Goal: Task Accomplishment & Management: Manage account settings

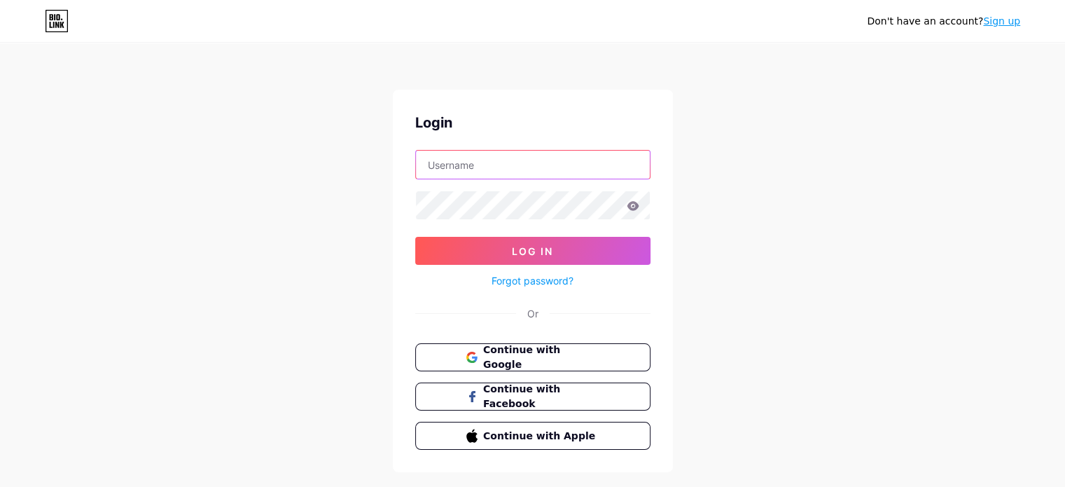
click at [498, 163] on input "text" at bounding box center [533, 165] width 234 height 28
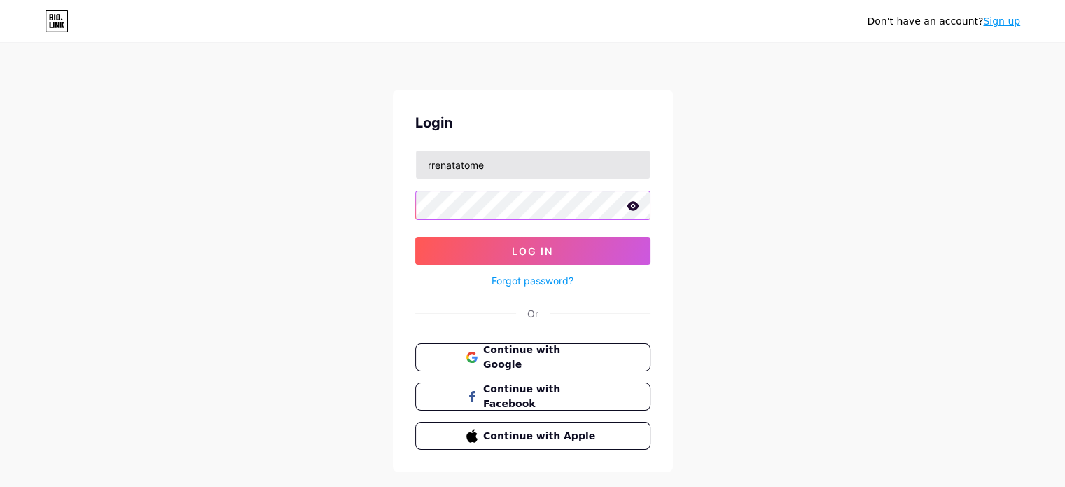
click at [415, 237] on button "Log In" at bounding box center [532, 251] width 235 height 28
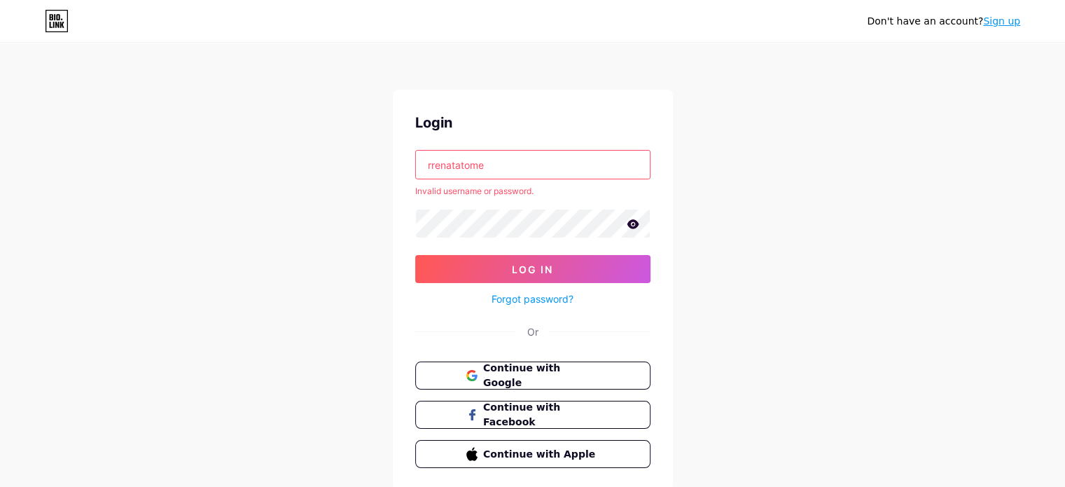
click at [632, 222] on icon at bounding box center [633, 224] width 13 height 10
click at [415, 255] on button "Log In" at bounding box center [532, 269] width 235 height 28
click at [436, 165] on input "rrenatatome" at bounding box center [533, 165] width 234 height 28
click at [507, 167] on input "rrenatatome" at bounding box center [533, 165] width 234 height 28
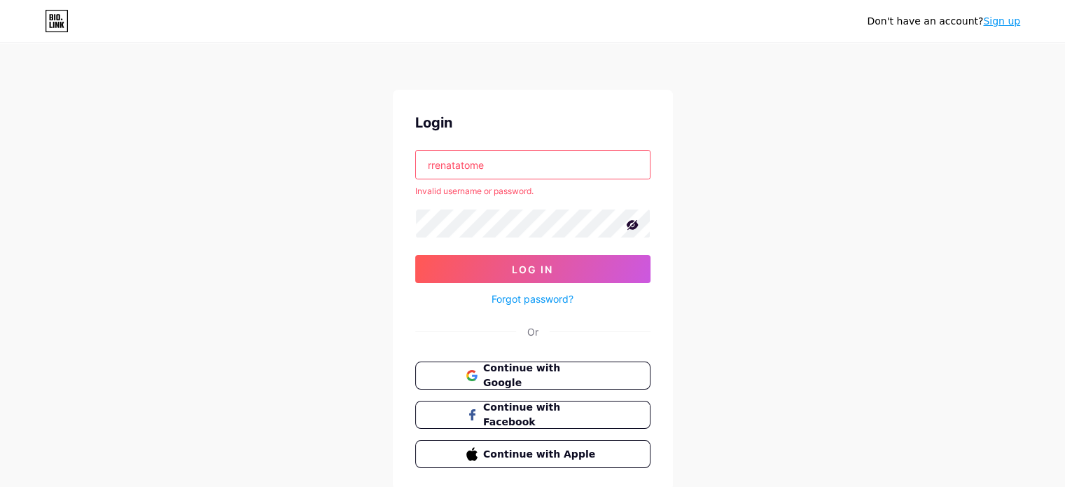
click at [507, 167] on input "rrenatatome" at bounding box center [533, 165] width 234 height 28
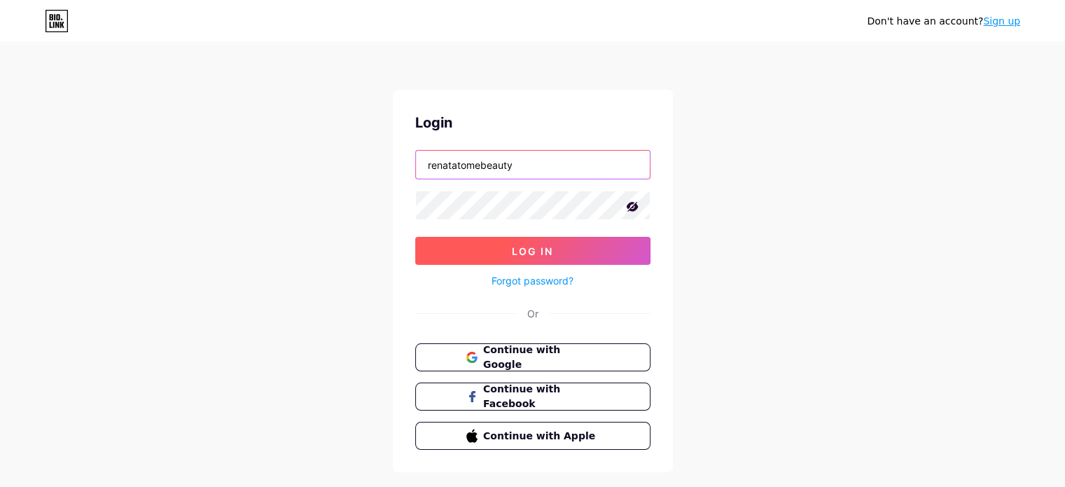
type input "renatatomebeauty"
click at [588, 243] on button "Log In" at bounding box center [532, 251] width 235 height 28
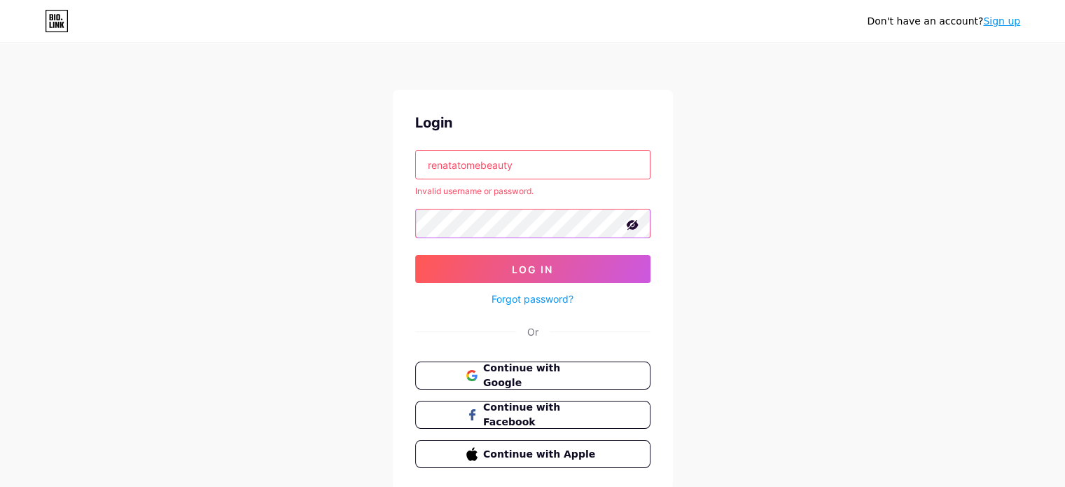
click at [415, 255] on button "Log In" at bounding box center [532, 269] width 235 height 28
click at [547, 370] on span "Continue with Google" at bounding box center [541, 376] width 117 height 30
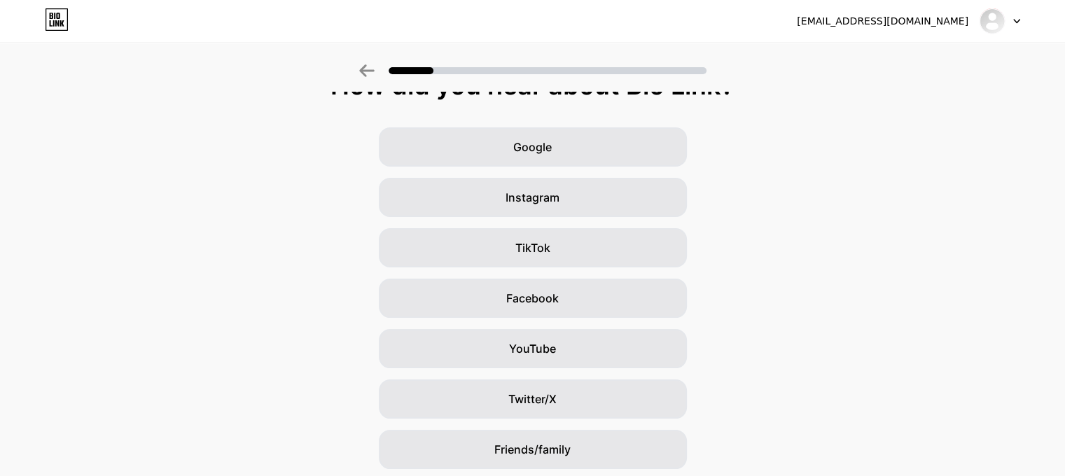
scroll to position [127, 0]
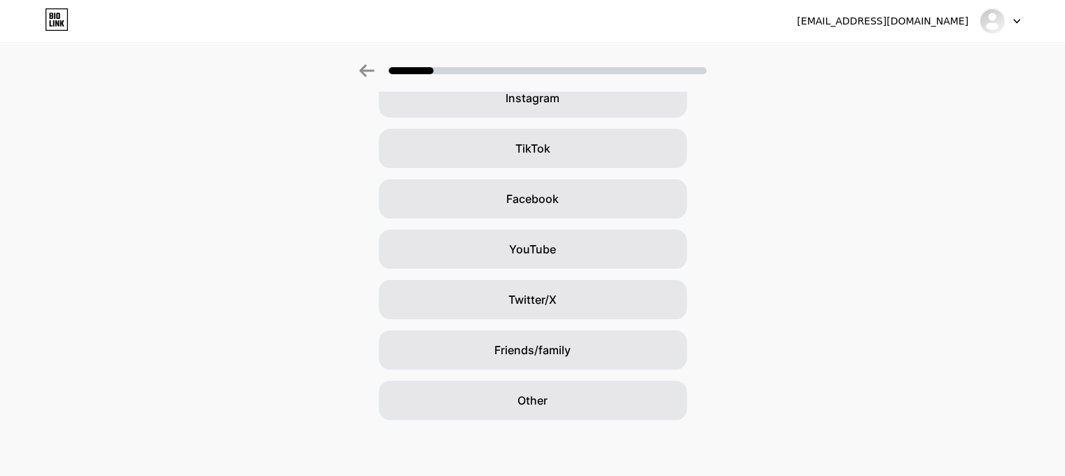
click at [1014, 27] on div at bounding box center [1000, 20] width 41 height 25
click at [545, 94] on span "Instagram" at bounding box center [533, 98] width 54 height 17
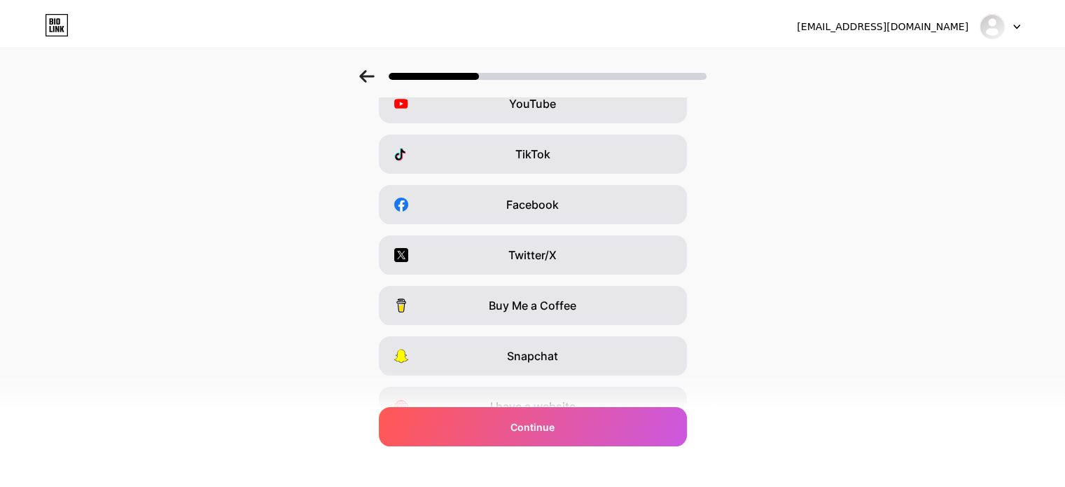
scroll to position [0, 0]
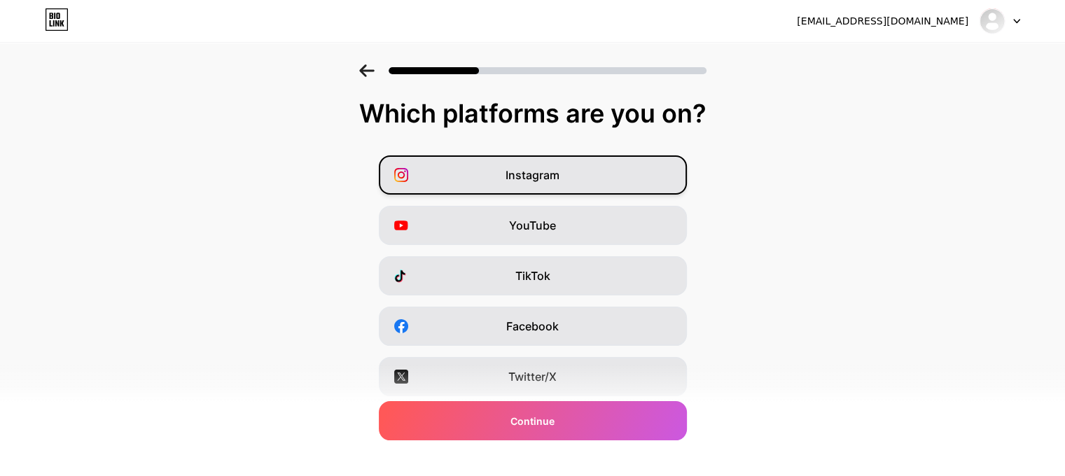
click at [558, 186] on div "Instagram" at bounding box center [533, 174] width 308 height 39
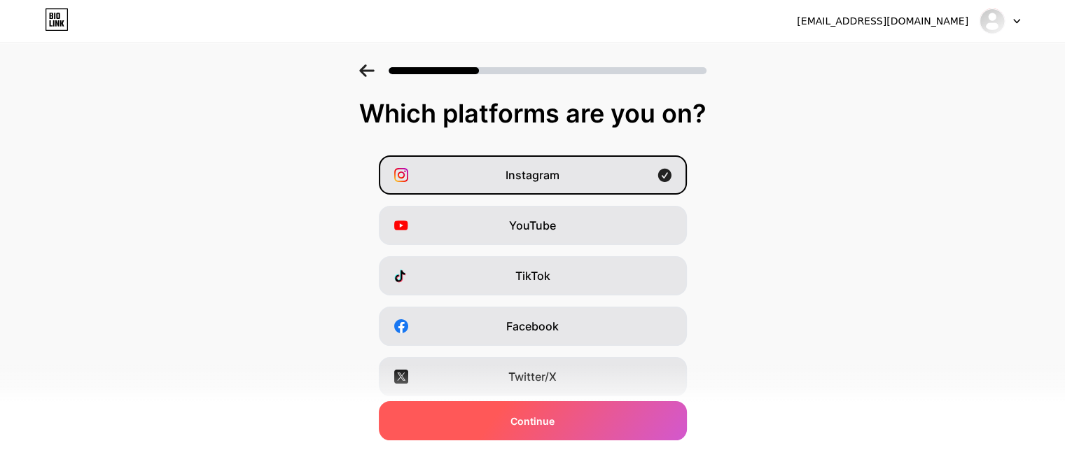
click at [574, 427] on div "Continue" at bounding box center [533, 420] width 308 height 39
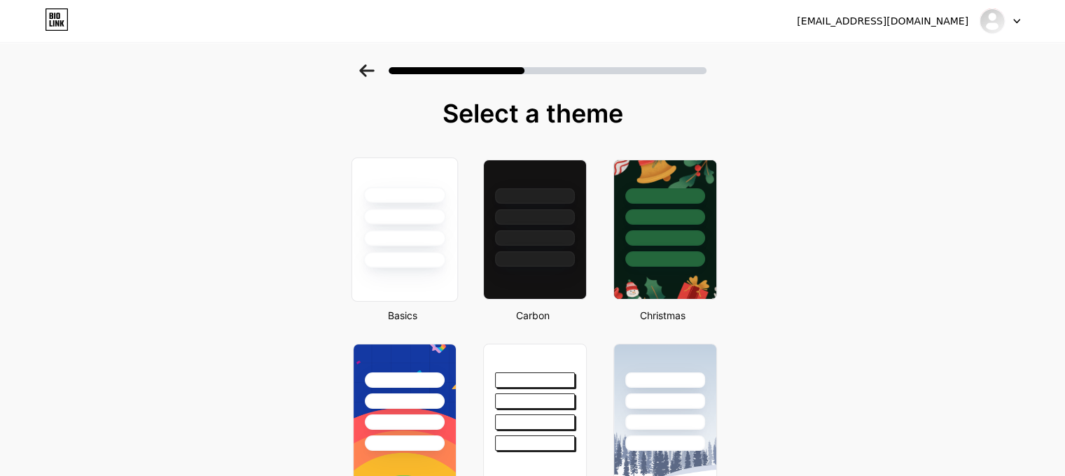
click at [434, 233] on div at bounding box center [405, 238] width 82 height 16
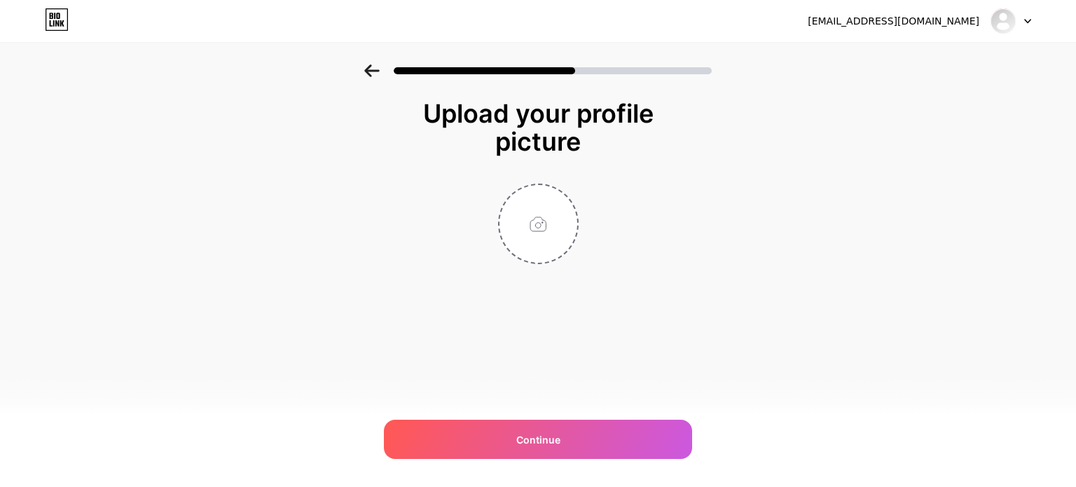
click at [1032, 26] on div "[EMAIL_ADDRESS][DOMAIN_NAME] Logout" at bounding box center [538, 20] width 1076 height 25
click at [1021, 24] on div at bounding box center [1010, 20] width 41 height 25
click at [957, 49] on li "Logout" at bounding box center [944, 58] width 174 height 38
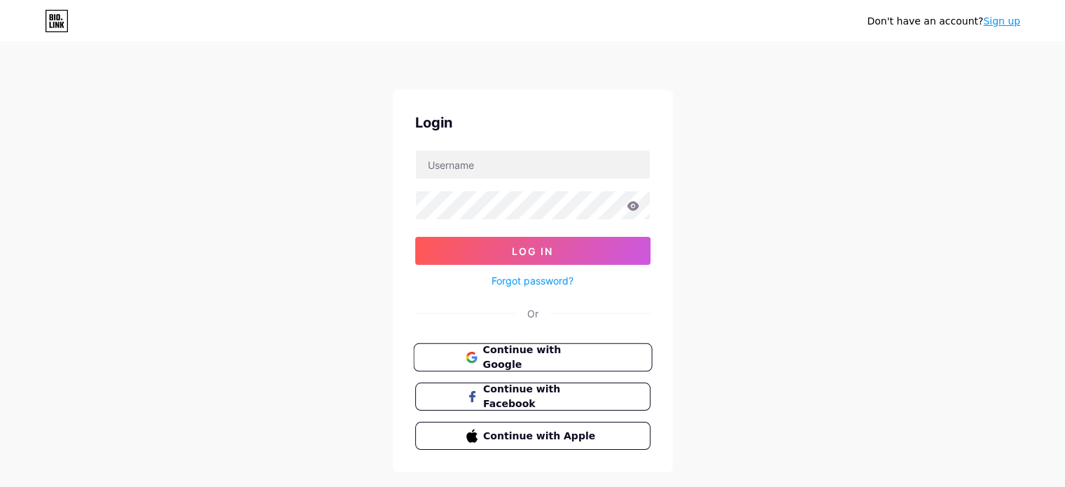
click at [520, 353] on span "Continue with Google" at bounding box center [541, 357] width 117 height 30
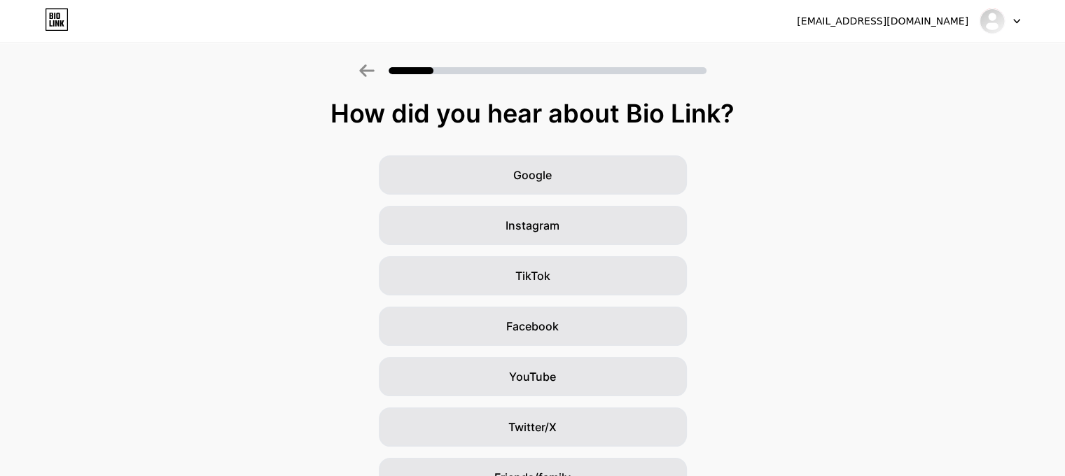
click at [943, 26] on div "rpst2021@gmail.com" at bounding box center [883, 21] width 172 height 15
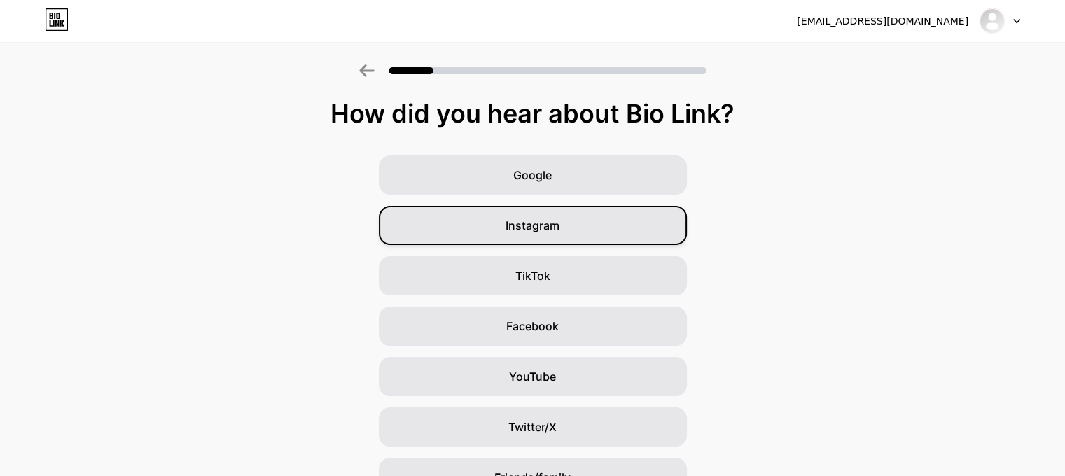
click at [520, 226] on span "Instagram" at bounding box center [533, 225] width 54 height 17
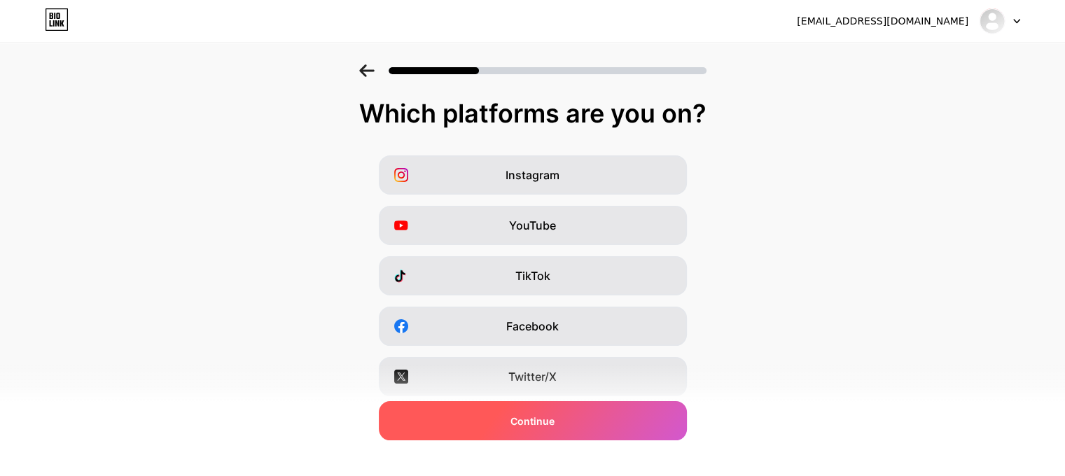
click at [523, 417] on span "Continue" at bounding box center [533, 421] width 44 height 15
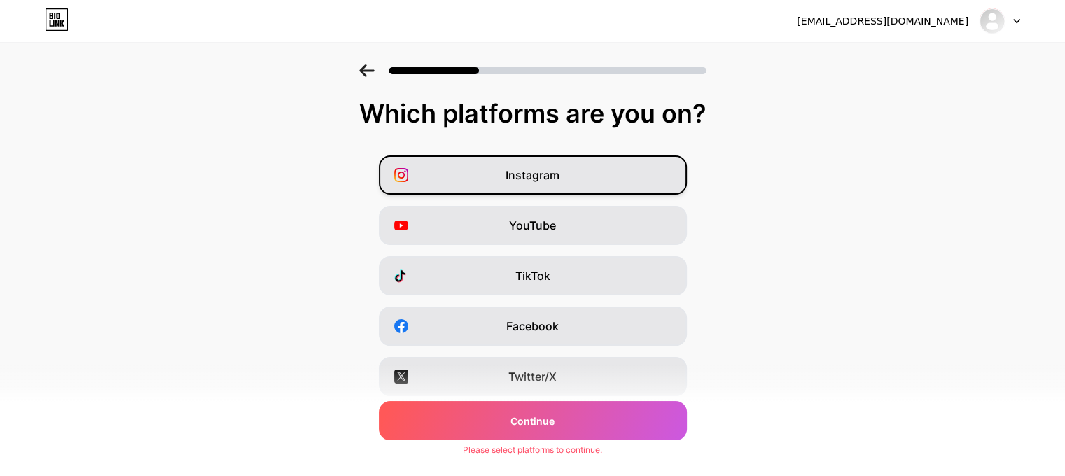
click at [574, 174] on div "Instagram" at bounding box center [533, 174] width 308 height 39
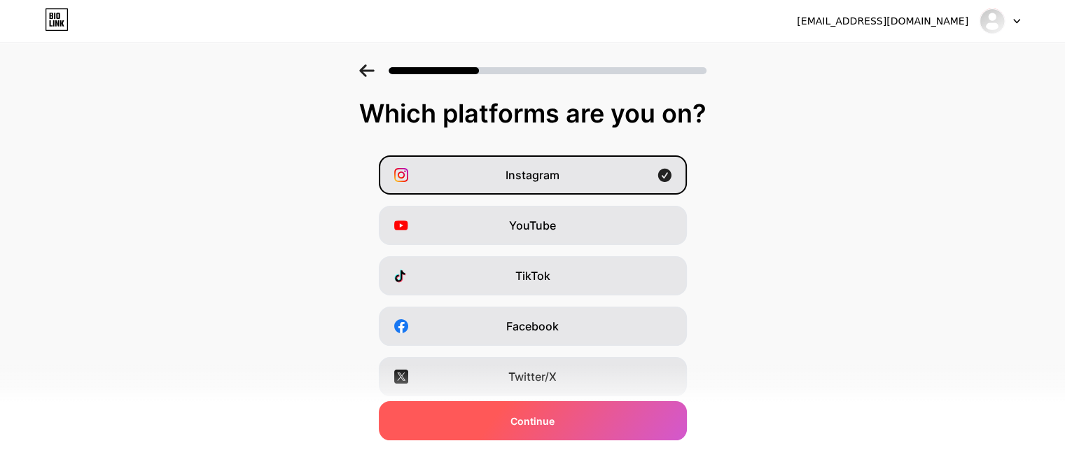
click at [572, 415] on div "Continue" at bounding box center [533, 420] width 308 height 39
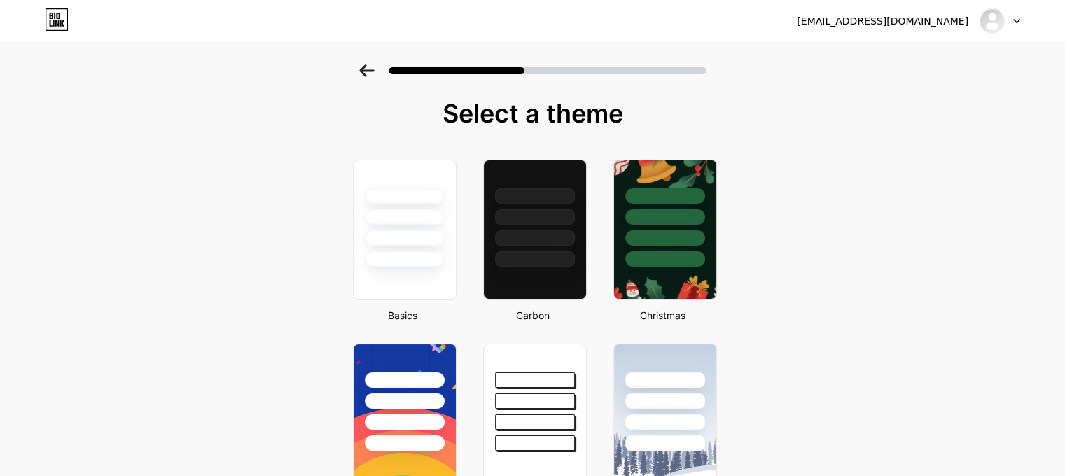
click at [421, 249] on div at bounding box center [405, 213] width 102 height 106
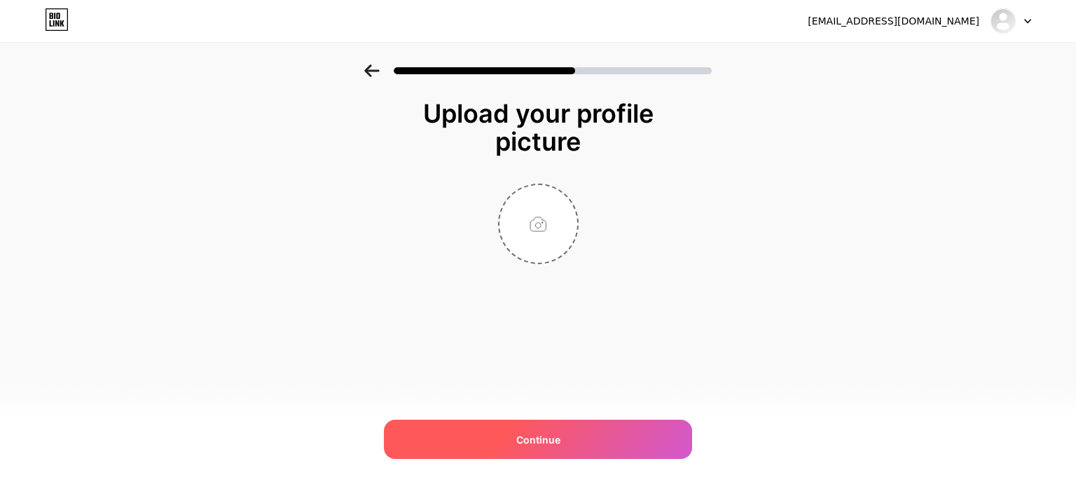
click at [494, 442] on div "Continue" at bounding box center [538, 439] width 308 height 39
